Goal: Transaction & Acquisition: Book appointment/travel/reservation

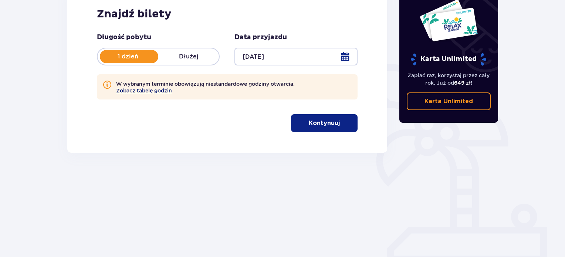
click at [138, 89] on button "Zobacz tabelę godzin" at bounding box center [144, 91] width 56 height 6
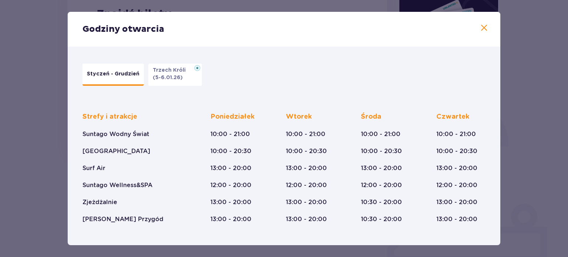
click at [485, 35] on div "Godziny otwarcia" at bounding box center [284, 29] width 433 height 35
click at [481, 28] on span at bounding box center [484, 28] width 9 height 9
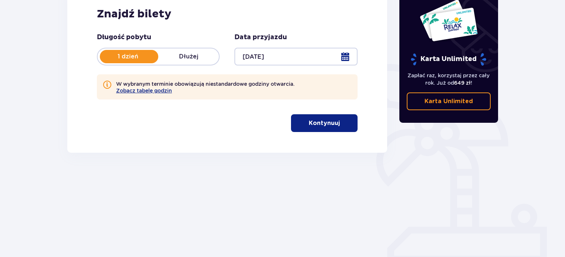
click at [338, 63] on div at bounding box center [296, 57] width 123 height 18
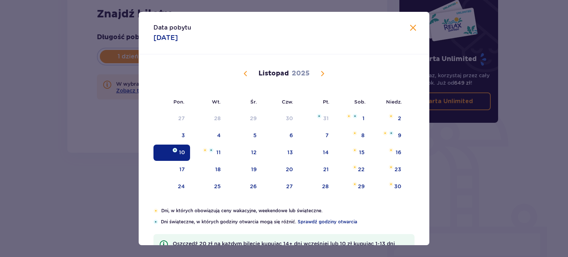
click at [37, 119] on div "Data pobytu [DATE] Pon. Wt. Śr. Czw. Pt. Sob. [GEOGRAPHIC_DATA]. [DATE] 29 30 1…" at bounding box center [284, 128] width 568 height 257
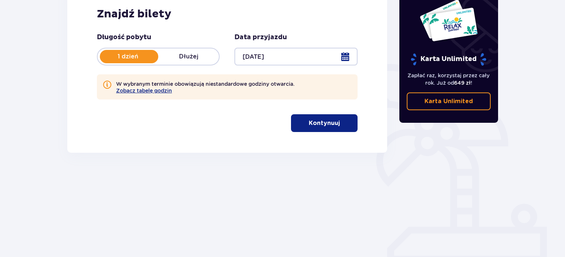
click at [319, 129] on button "Kontynuuj" at bounding box center [324, 123] width 67 height 18
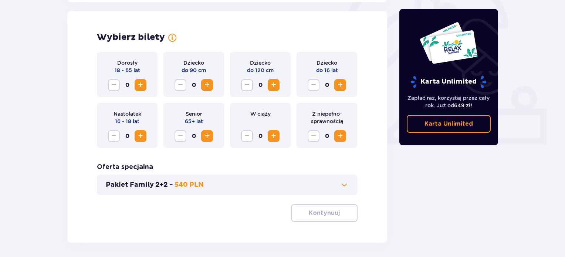
scroll to position [240, 0]
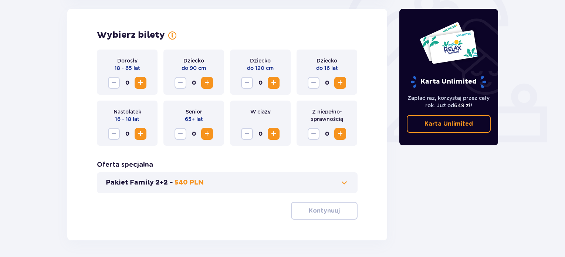
click at [158, 183] on p "Pakiet Family 2+2 -" at bounding box center [139, 182] width 67 height 9
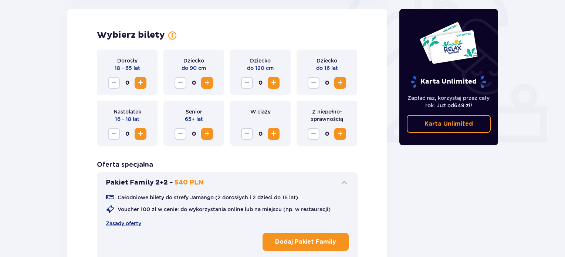
scroll to position [251, 0]
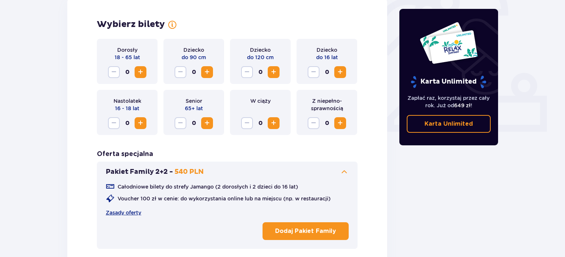
click at [141, 71] on span "Zwiększ" at bounding box center [140, 72] width 9 height 9
click at [144, 120] on span "Zwiększ" at bounding box center [140, 123] width 9 height 9
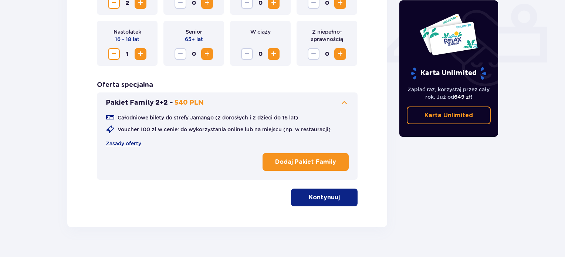
scroll to position [335, 0]
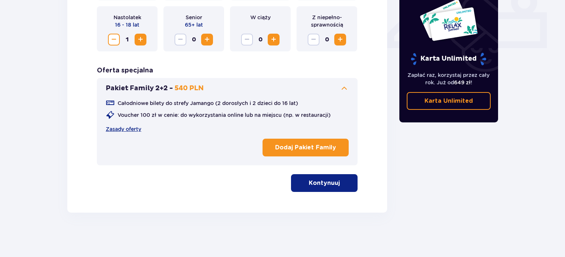
click at [318, 190] on button "Kontynuuj" at bounding box center [324, 183] width 67 height 18
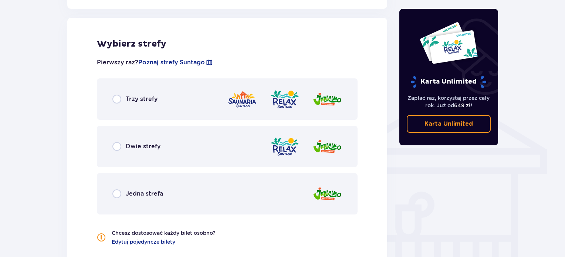
scroll to position [512, 0]
click at [124, 140] on div "Dwie strefy" at bounding box center [227, 145] width 261 height 41
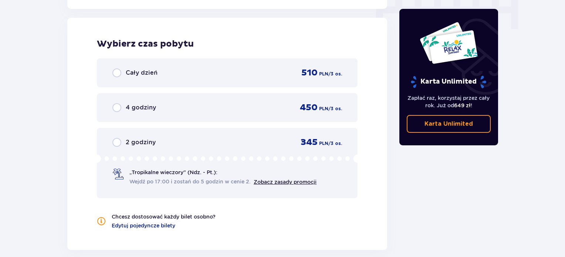
scroll to position [769, 0]
click at [130, 77] on div "Cały dzień" at bounding box center [134, 72] width 45 height 9
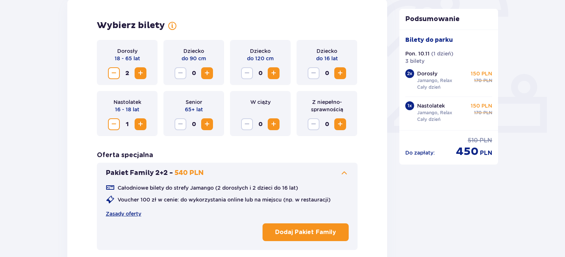
scroll to position [250, 0]
click at [112, 125] on span "Zmniejsz" at bounding box center [114, 124] width 9 height 9
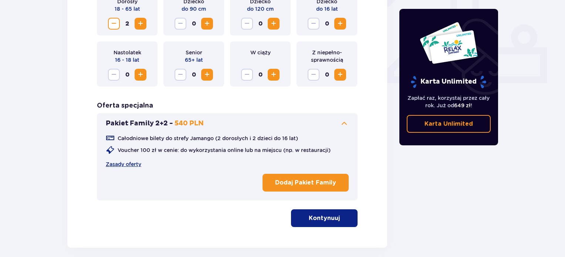
scroll to position [335, 0]
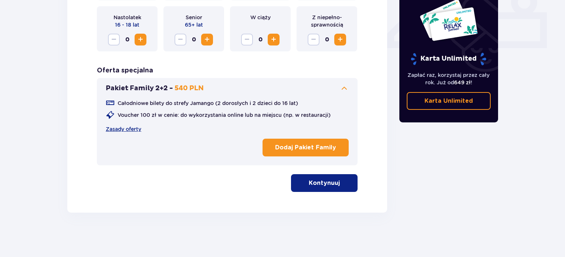
click at [345, 185] on span "button" at bounding box center [341, 183] width 9 height 9
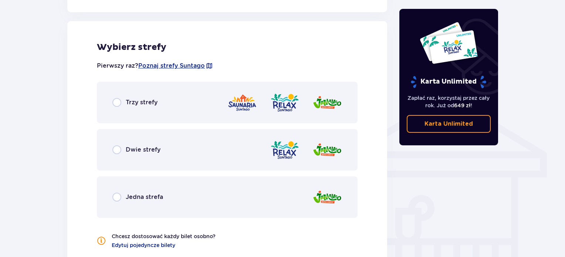
scroll to position [512, 0]
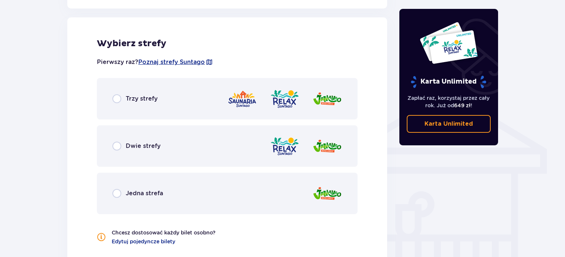
click at [251, 143] on div "Dwie strefy" at bounding box center [227, 145] width 261 height 41
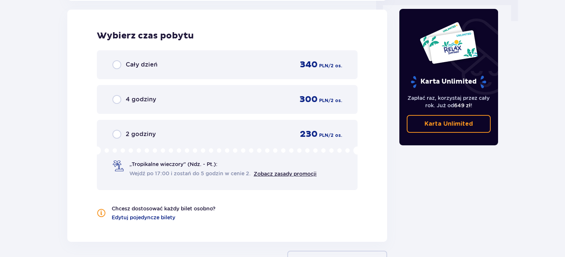
scroll to position [777, 0]
click at [270, 65] on div "Cały dzień 340 PLN / 2 os." at bounding box center [227, 64] width 230 height 11
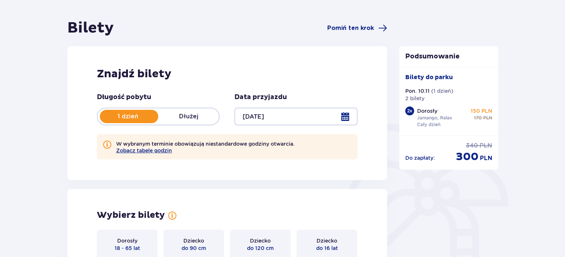
scroll to position [0, 0]
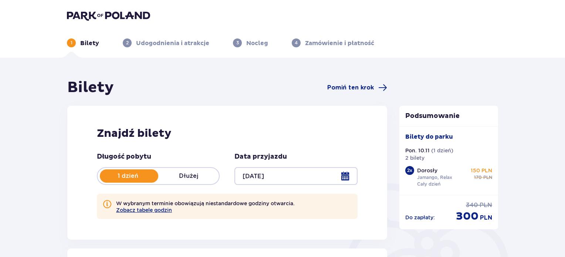
click at [261, 172] on div at bounding box center [296, 176] width 123 height 18
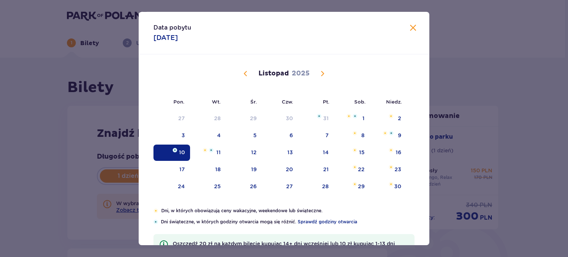
click at [241, 76] on span "Poprzedni miesiąc" at bounding box center [245, 73] width 9 height 9
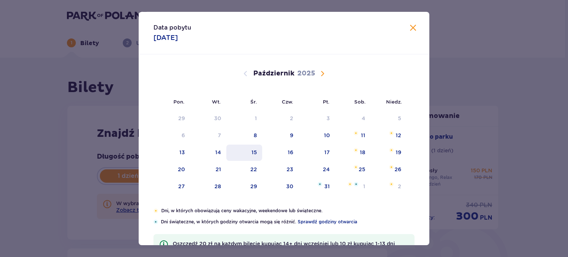
click at [246, 156] on div "15" at bounding box center [244, 153] width 36 height 16
type input "[DATE]"
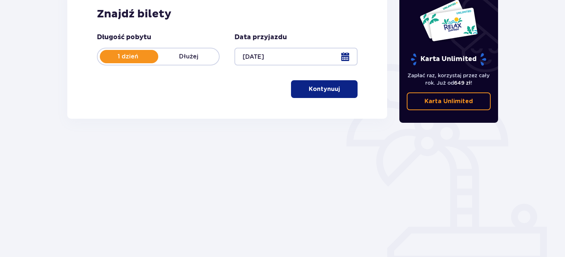
scroll to position [120, 0]
click at [329, 93] on p "Kontynuuj" at bounding box center [324, 89] width 31 height 8
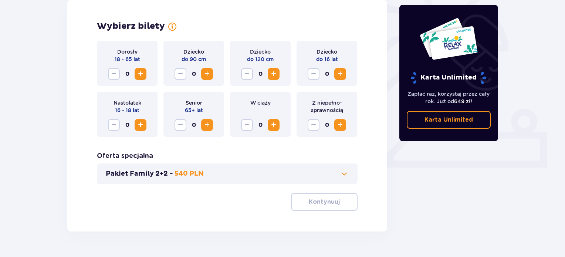
scroll to position [215, 0]
drag, startPoint x: 138, startPoint y: 66, endPoint x: 140, endPoint y: 77, distance: 11.0
click at [140, 77] on div "Dorosły 18 - 65 lat 0" at bounding box center [127, 63] width 61 height 45
click at [140, 77] on span "Zwiększ" at bounding box center [140, 74] width 9 height 9
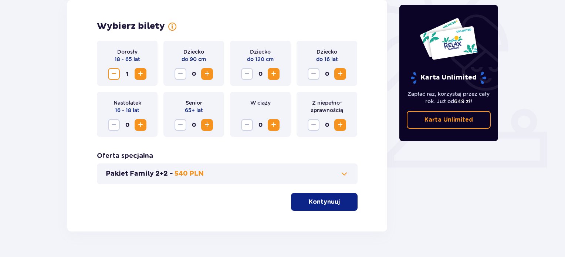
click at [140, 77] on span "Zwiększ" at bounding box center [140, 74] width 9 height 9
click at [332, 198] on p "Kontynuuj" at bounding box center [324, 202] width 31 height 8
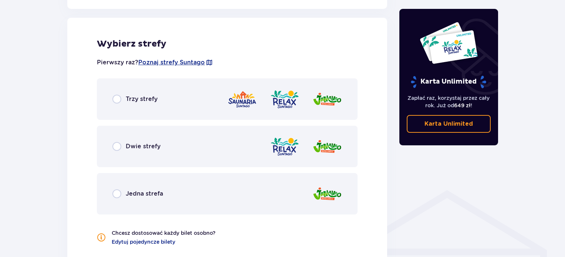
scroll to position [411, 0]
click at [322, 152] on img at bounding box center [328, 146] width 30 height 21
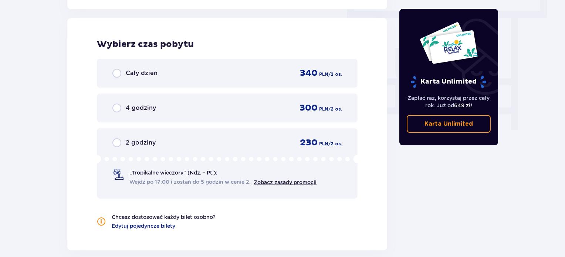
scroll to position [668, 0]
click at [317, 72] on span "340" at bounding box center [309, 72] width 18 height 11
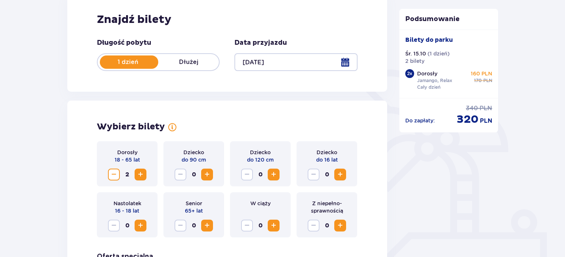
scroll to position [115, 0]
